Goal: Task Accomplishment & Management: Manage account settings

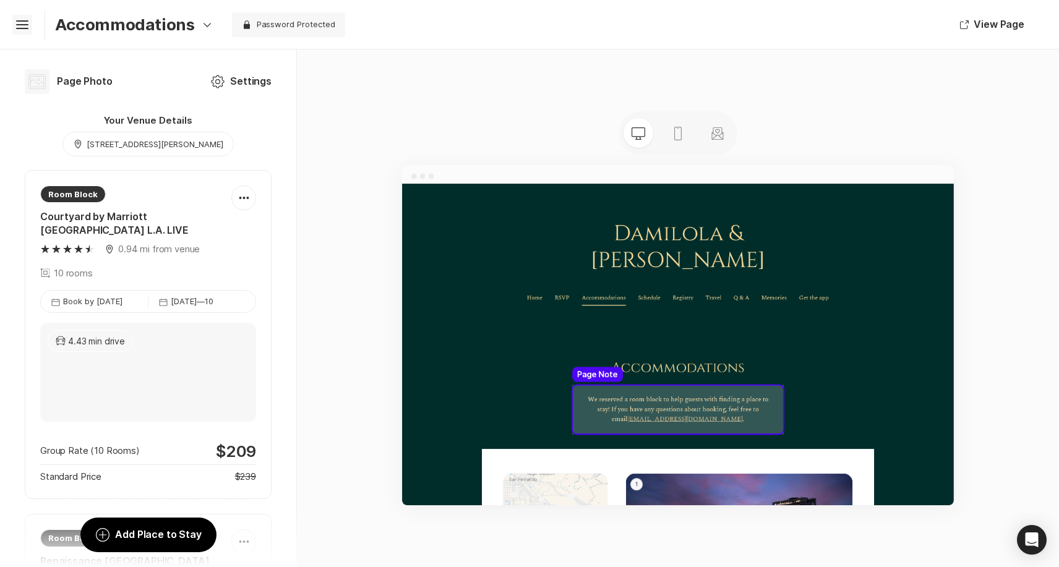
click at [22, 22] on icon "Hamburger" at bounding box center [22, 25] width 20 height 20
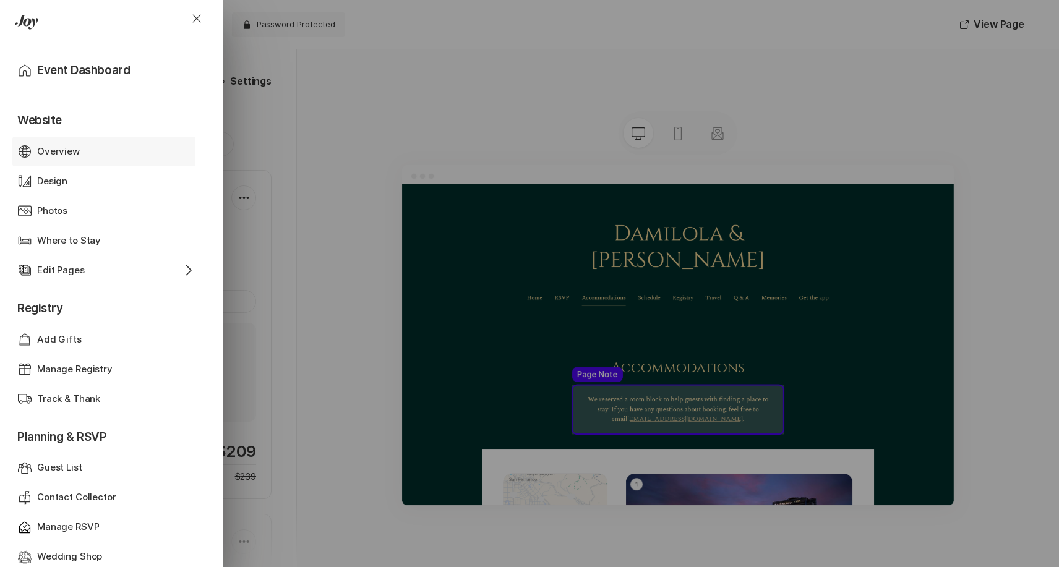
click at [81, 148] on div "Overview" at bounding box center [104, 152] width 134 height 14
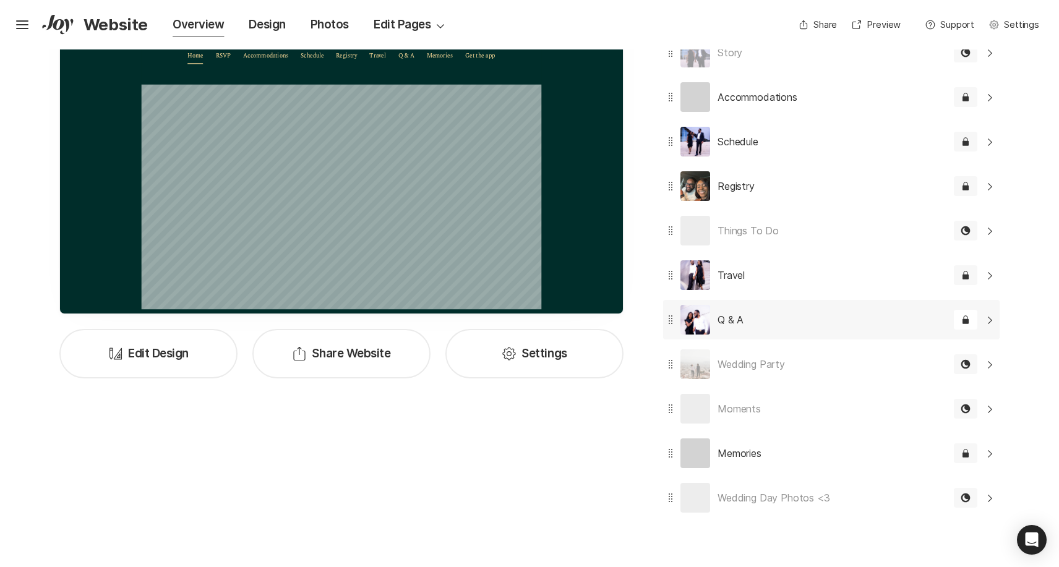
click at [967, 329] on div "Lock Filled Password" at bounding box center [966, 320] width 24 height 20
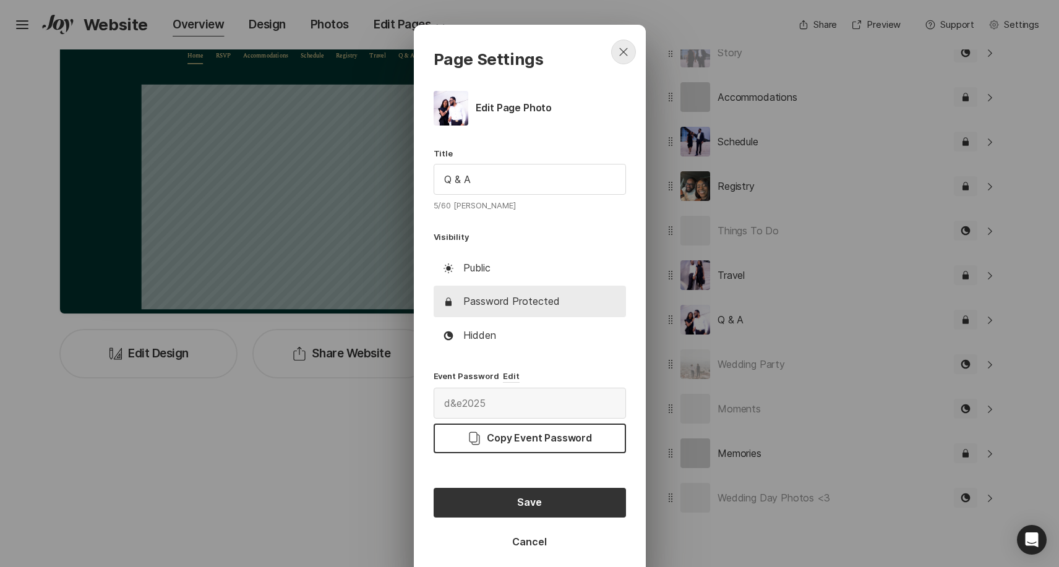
click at [626, 50] on icon "Close" at bounding box center [623, 52] width 15 height 15
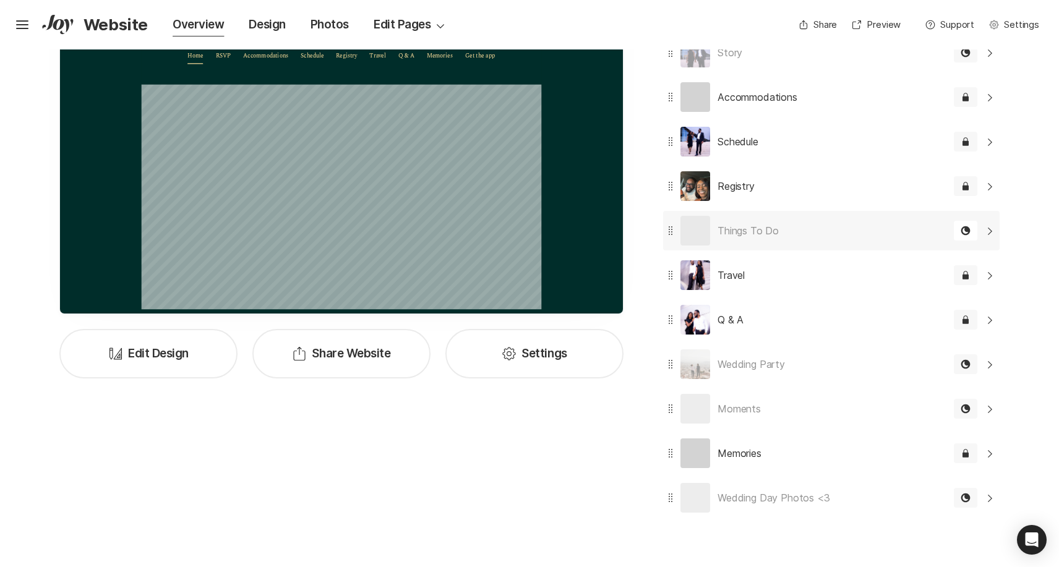
click at [958, 231] on div "Moon Hidden" at bounding box center [966, 231] width 24 height 20
type textarea "x"
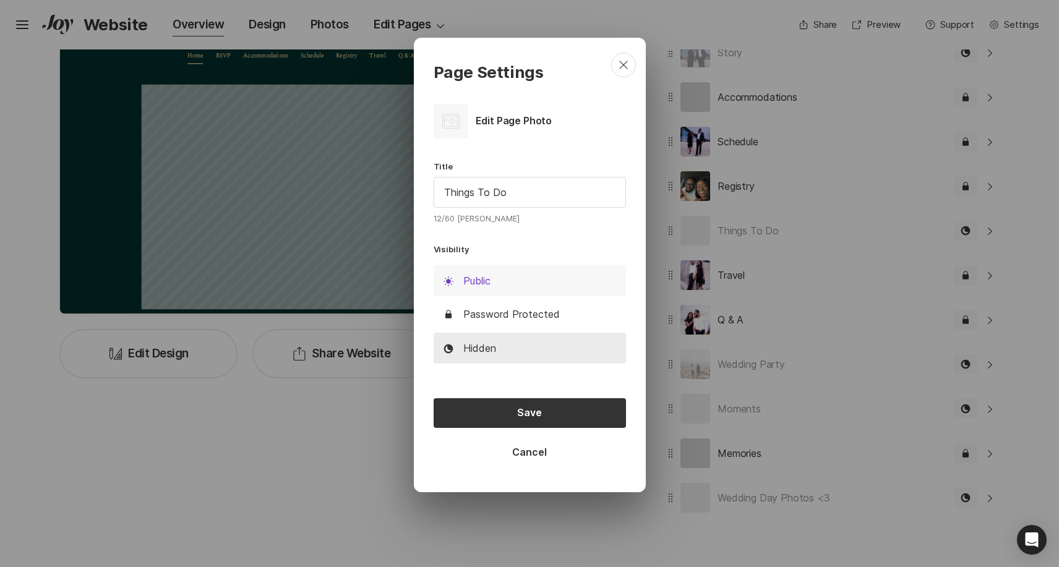
click at [498, 282] on button "Sun Public" at bounding box center [530, 281] width 192 height 32
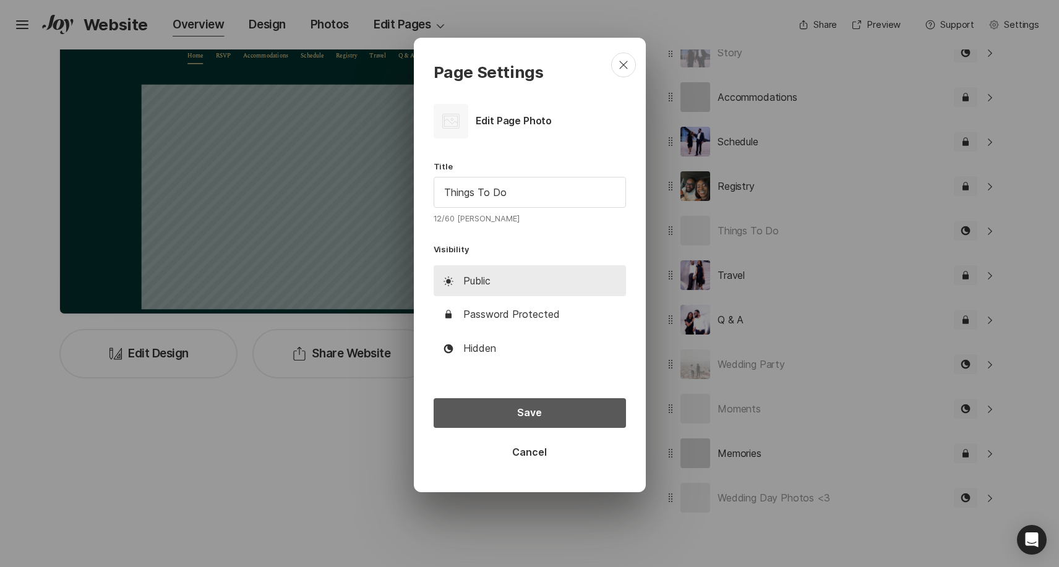
click at [525, 420] on button "Save" at bounding box center [530, 414] width 192 height 30
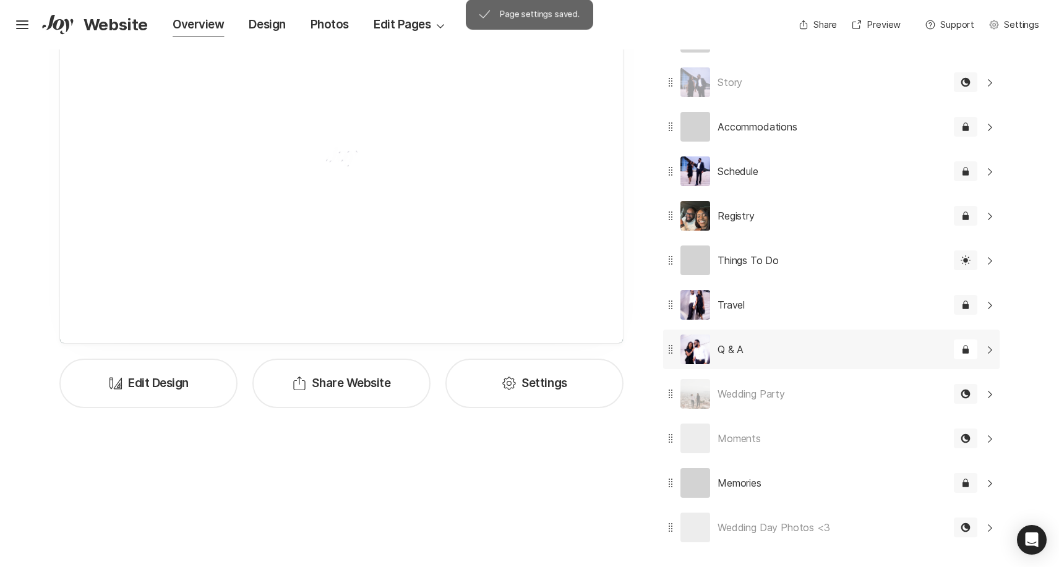
scroll to position [290, 0]
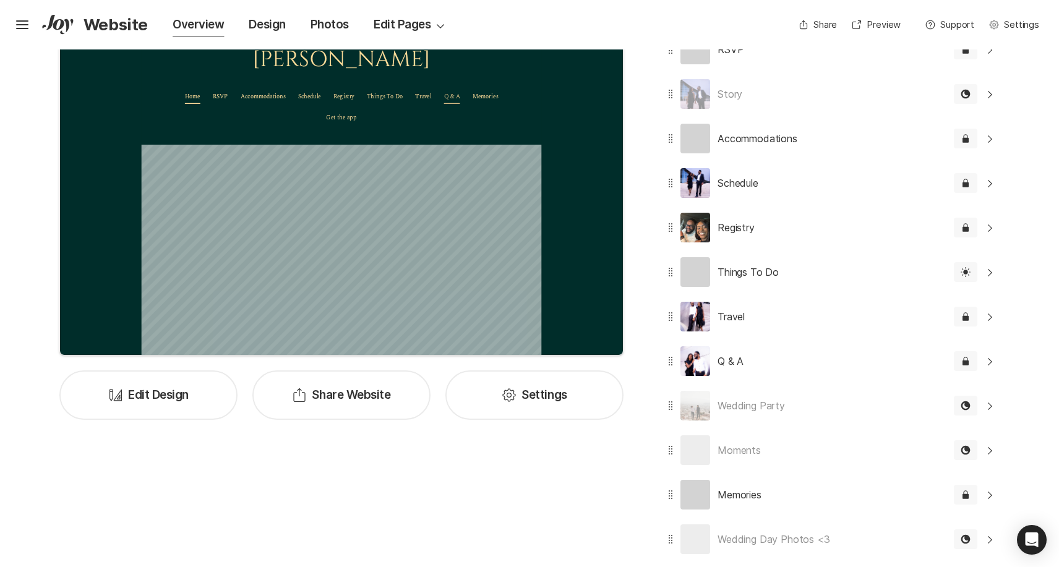
click at [681, 152] on p "Q & A" at bounding box center [680, 165] width 25 height 27
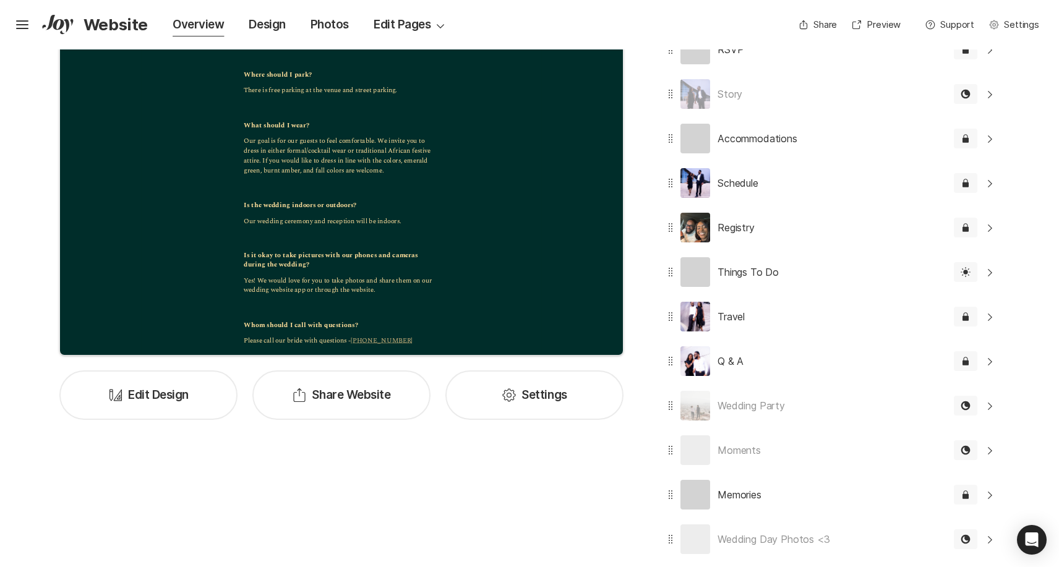
scroll to position [1046, 0]
click at [585, 239] on p "Our goal is for our guests to feel comfortable. We invite you to dress in eithe…" at bounding box center [505, 257] width 309 height 63
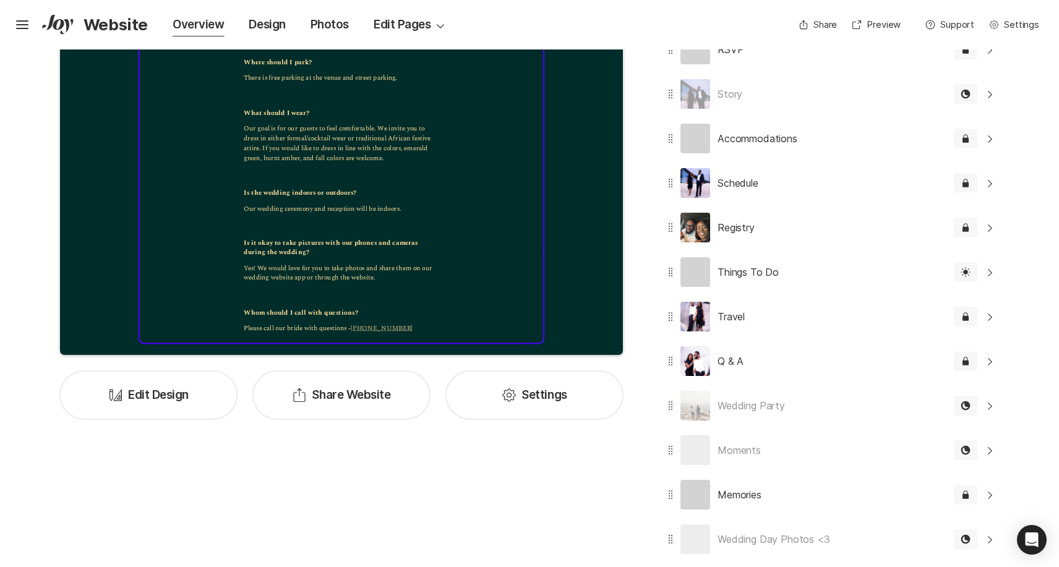
scroll to position [1061, 0]
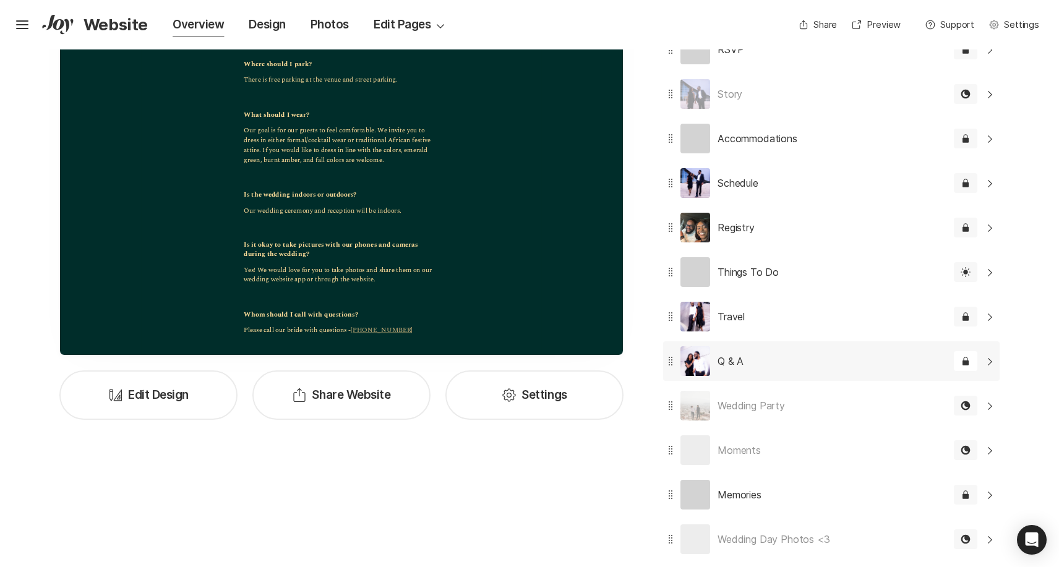
click at [735, 368] on p "Q & A" at bounding box center [731, 361] width 26 height 15
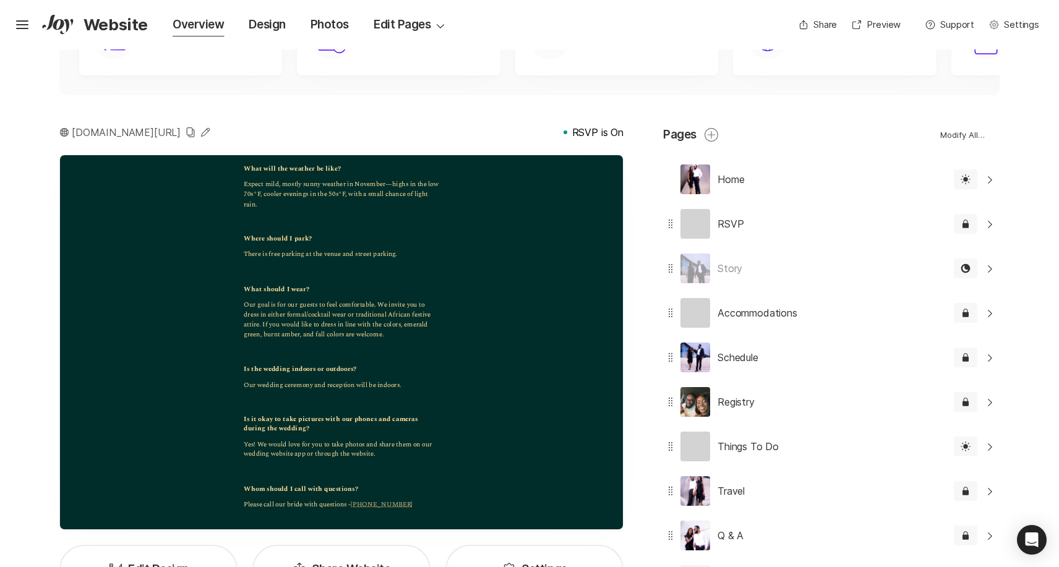
scroll to position [114, 0]
